Goal: Information Seeking & Learning: Learn about a topic

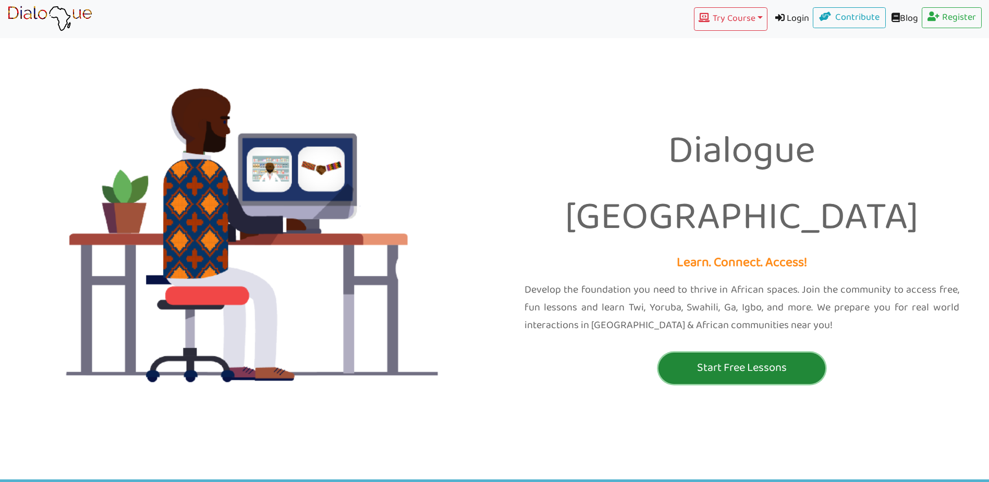
click at [719, 358] on p "Start Free Lessons" at bounding box center [742, 367] width 162 height 19
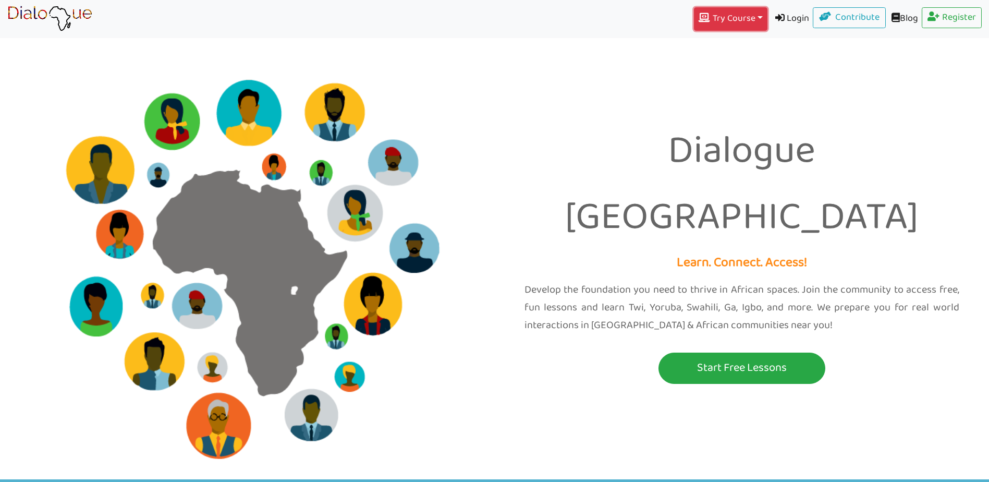
click at [750, 20] on button "Try Course Toggle Dropdown" at bounding box center [730, 18] width 73 height 23
click at [730, 155] on link "IGBO" at bounding box center [730, 153] width 72 height 20
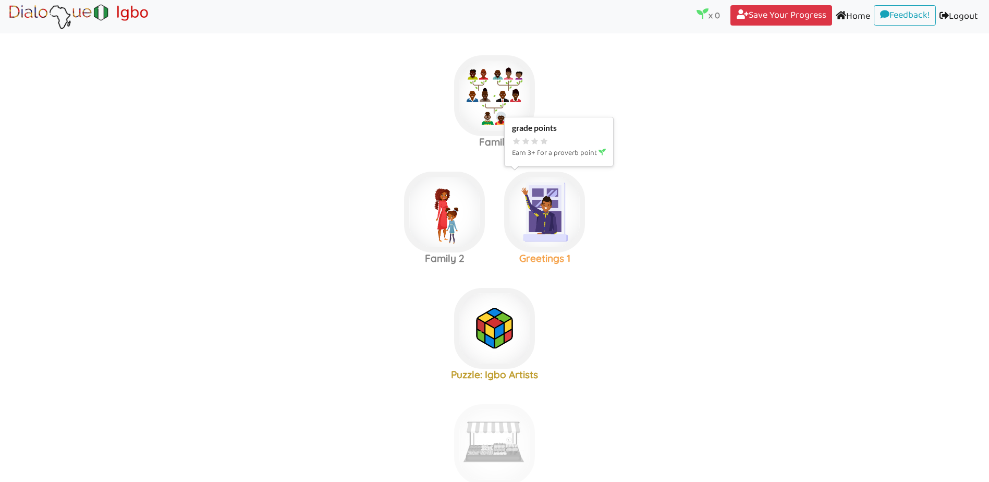
click at [546, 226] on img at bounding box center [544, 212] width 81 height 81
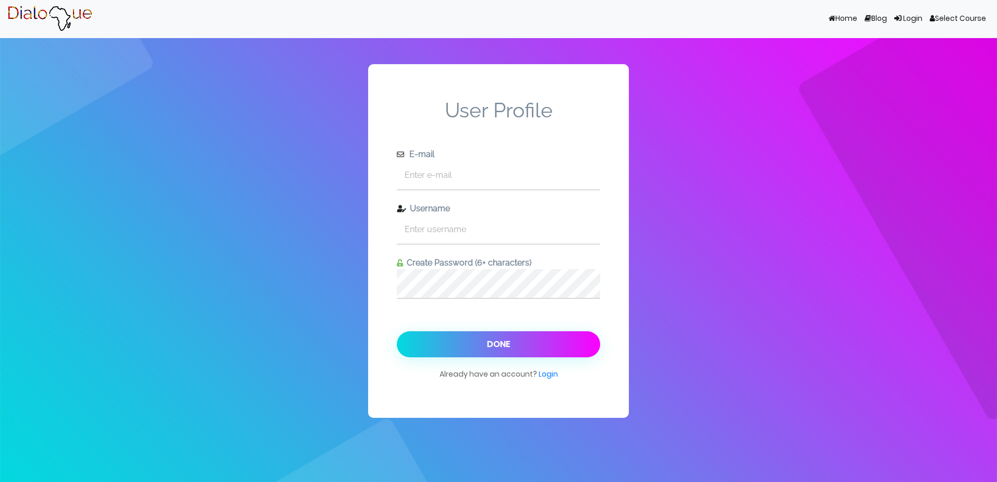
click at [840, 21] on link "Home (current)" at bounding box center [843, 19] width 36 height 20
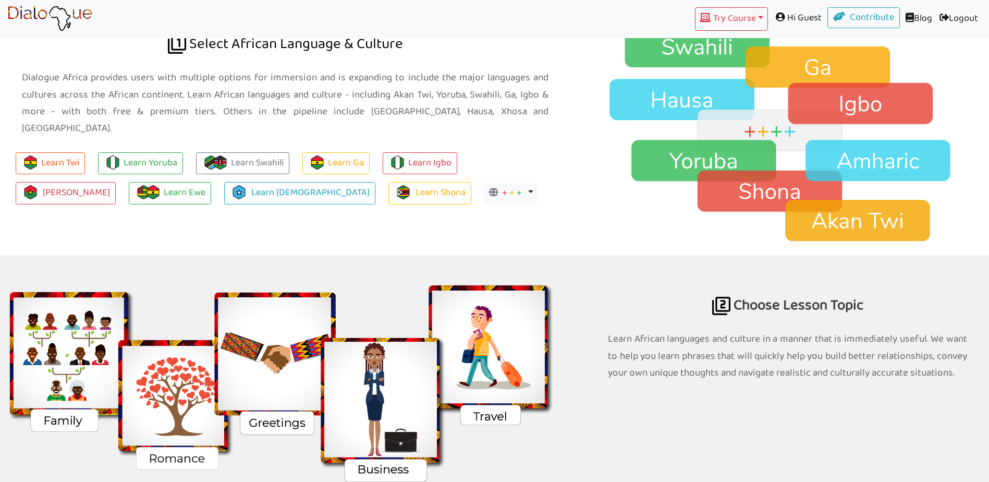
scroll to position [834, 0]
